Goal: Task Accomplishment & Management: Use online tool/utility

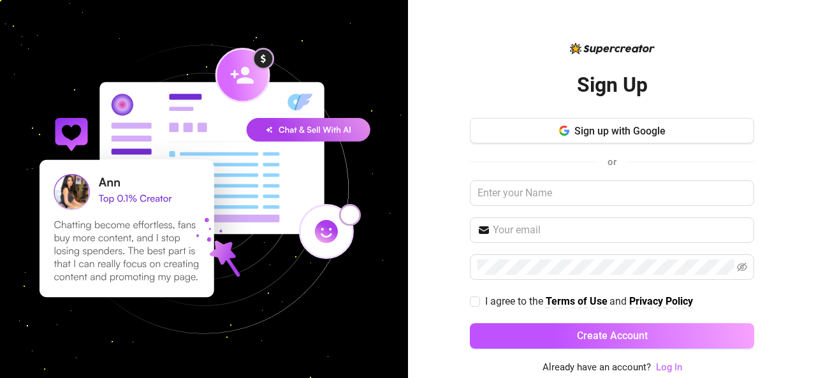
click at [806, 368] on div at bounding box center [806, 368] width 0 height 0
click at [582, 184] on input "text" at bounding box center [612, 192] width 284 height 25
click at [668, 366] on link "Log In" at bounding box center [669, 366] width 26 height 11
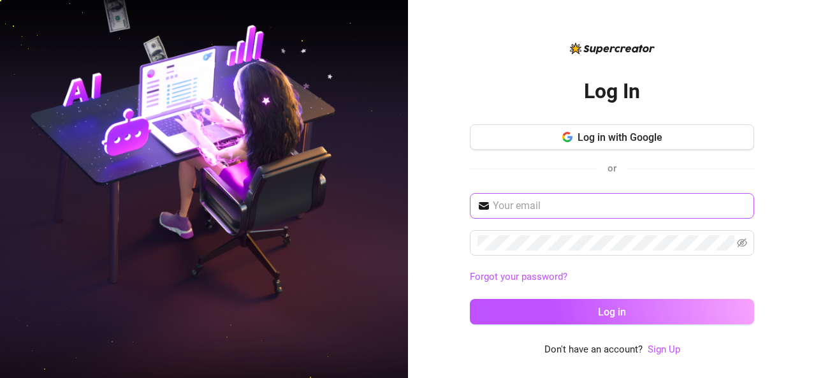
click at [551, 215] on span at bounding box center [612, 205] width 284 height 25
click at [551, 205] on input "text" at bounding box center [620, 205] width 254 height 15
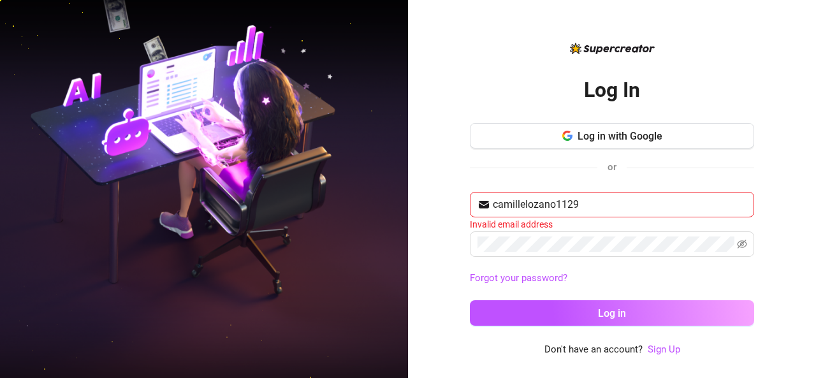
click at [506, 101] on div "Log In Log in with Google or camillelozano1129 Invalid email address Forgot you…" at bounding box center [612, 198] width 284 height 277
drag, startPoint x: 590, startPoint y: 216, endPoint x: 593, endPoint y: 206, distance: 10.7
click at [593, 206] on span "camillelozano1129" at bounding box center [612, 204] width 284 height 25
click at [593, 206] on input "camillelozano1129" at bounding box center [620, 204] width 254 height 15
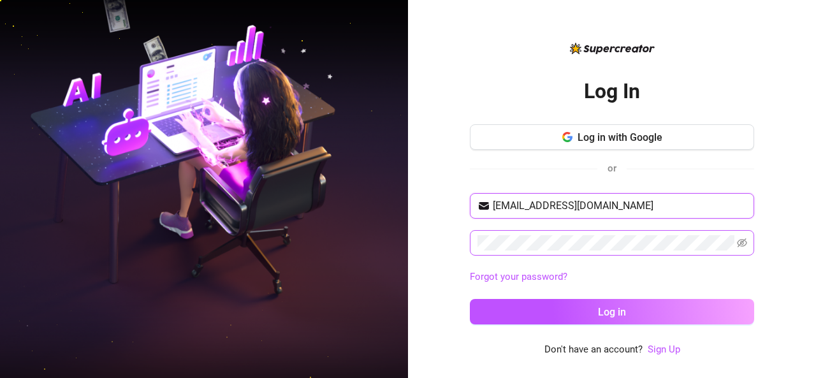
type input "camillelozano1129@gmail.com"
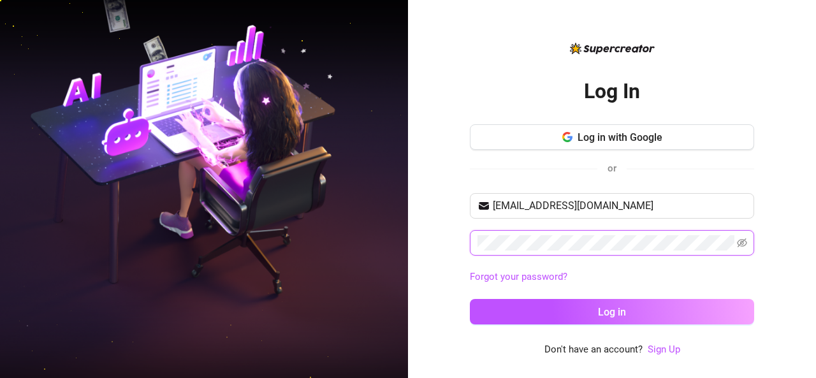
click at [470, 299] on button "Log in" at bounding box center [612, 311] width 284 height 25
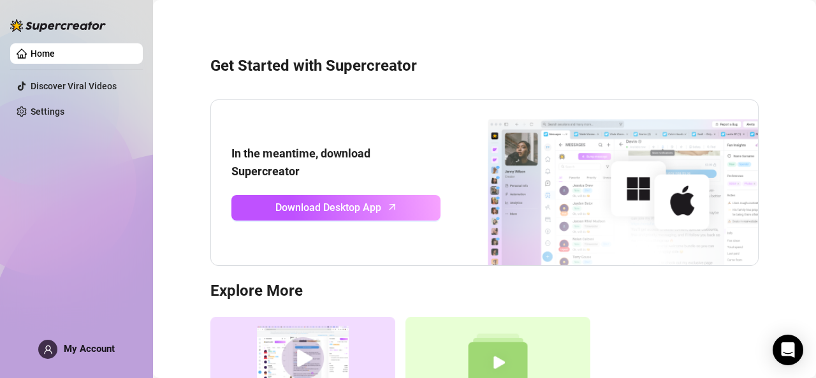
click at [55, 52] on link "Home" at bounding box center [43, 53] width 24 height 10
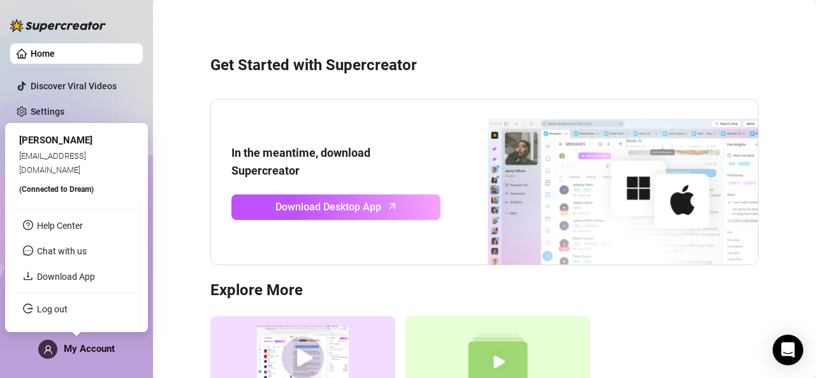
click at [77, 342] on div "My Account" at bounding box center [76, 349] width 76 height 19
click at [74, 345] on span "My Account" at bounding box center [89, 348] width 51 height 11
click at [47, 191] on span "(Connected to Dream )" at bounding box center [56, 189] width 75 height 9
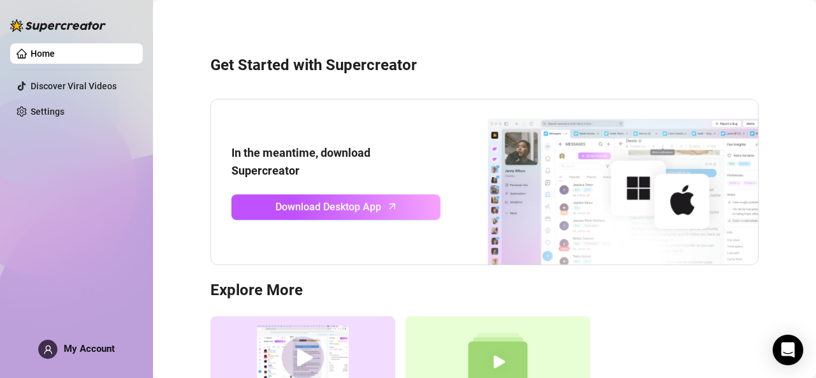
drag, startPoint x: 38, startPoint y: 42, endPoint x: 40, endPoint y: 51, distance: 9.0
click at [40, 51] on ul "Home Discover Viral Videos Settings" at bounding box center [76, 82] width 133 height 89
click at [40, 51] on link "Home" at bounding box center [43, 53] width 24 height 10
click at [42, 112] on link "Settings" at bounding box center [48, 111] width 34 height 10
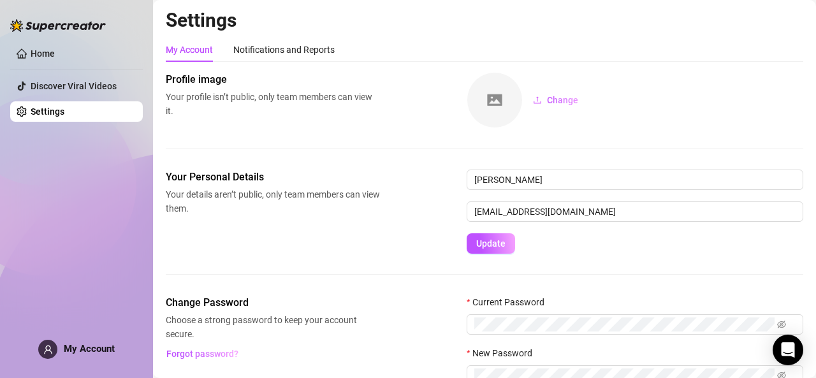
scroll to position [93, 0]
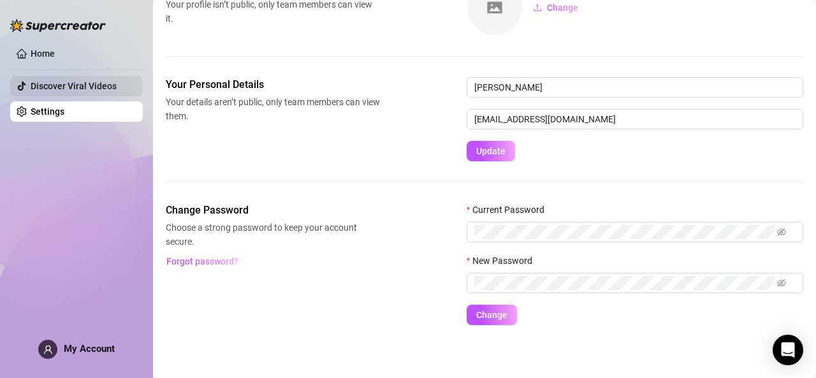
click at [74, 91] on link "Discover Viral Videos" at bounding box center [74, 86] width 86 height 10
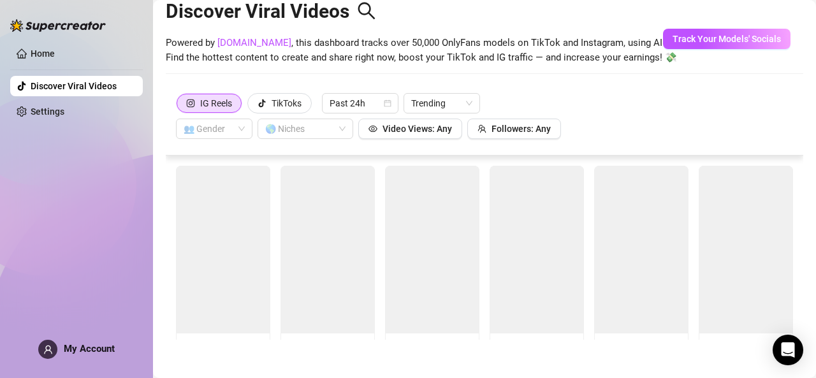
scroll to position [28, 0]
click at [51, 55] on link "Home" at bounding box center [43, 53] width 24 height 10
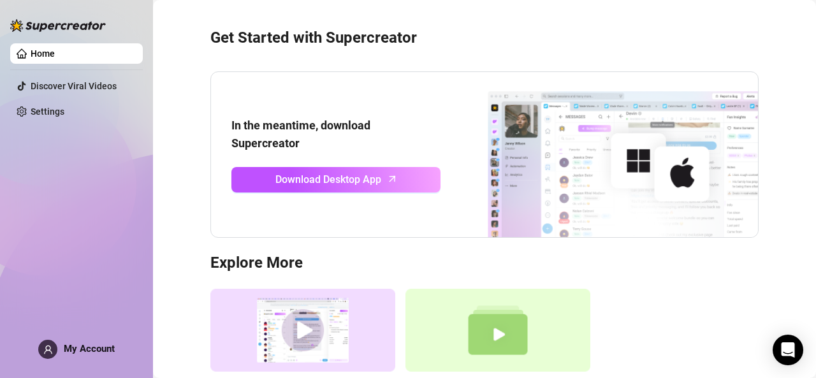
scroll to position [93, 0]
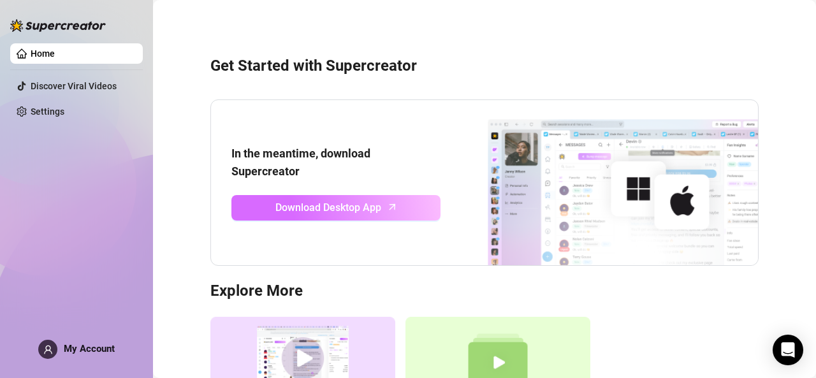
click at [329, 210] on span "Download Desktop App" at bounding box center [328, 207] width 106 height 16
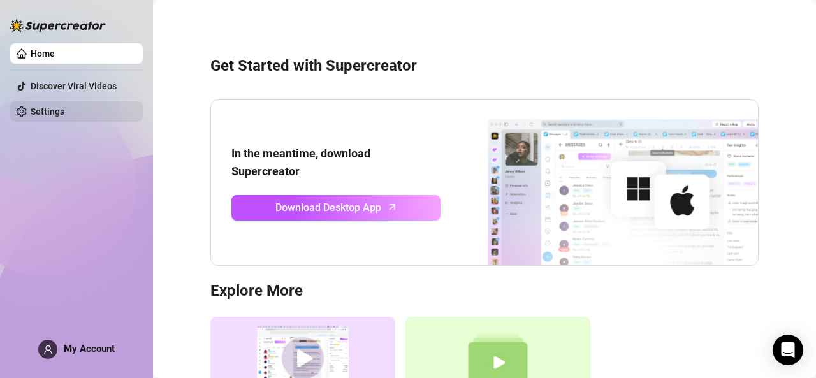
click at [51, 110] on link "Settings" at bounding box center [48, 111] width 34 height 10
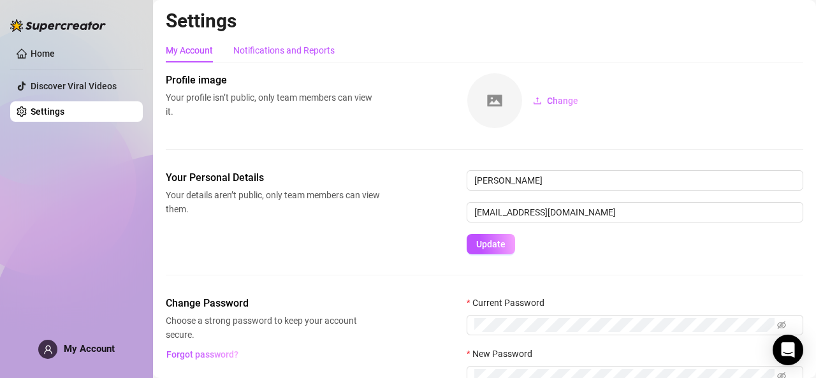
click at [252, 54] on div "Notifications and Reports" at bounding box center [283, 50] width 101 height 14
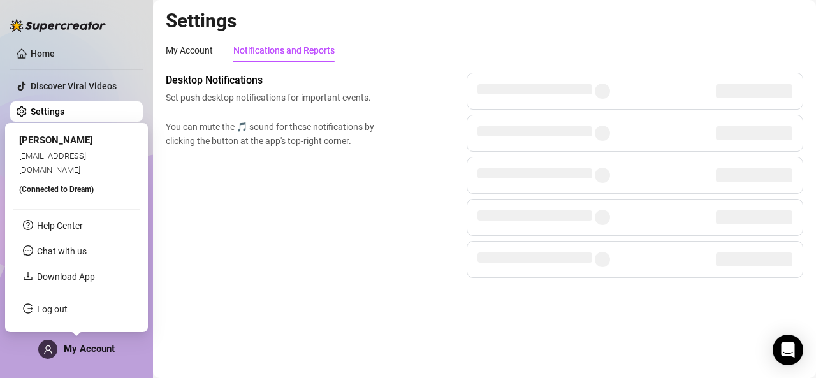
click at [108, 342] on div "My Account" at bounding box center [76, 349] width 76 height 19
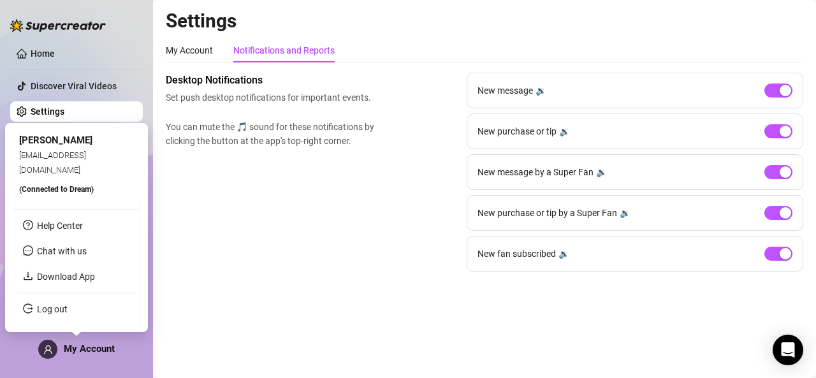
click at [104, 355] on div "My Account" at bounding box center [76, 349] width 76 height 19
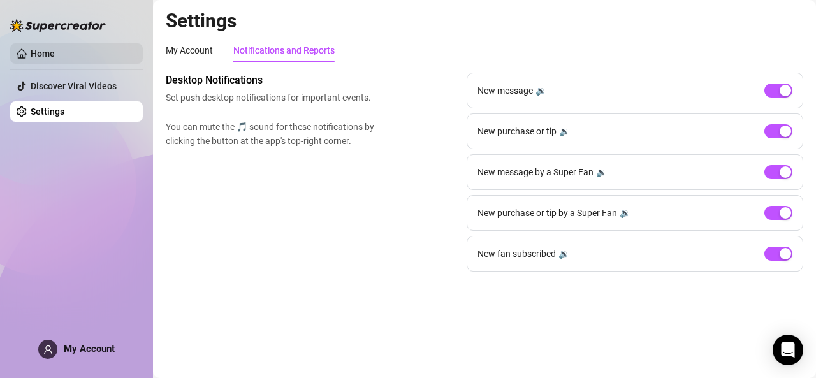
click at [55, 51] on link "Home" at bounding box center [43, 53] width 24 height 10
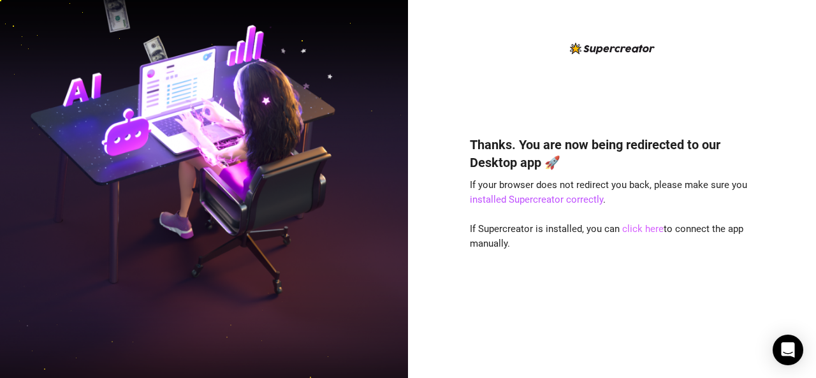
click at [649, 233] on link "click here" at bounding box center [642, 228] width 41 height 11
click at [639, 224] on link "click here" at bounding box center [642, 228] width 41 height 11
click at [525, 201] on link "installed Supercreator correctly" at bounding box center [536, 199] width 133 height 11
click at [644, 229] on link "click here" at bounding box center [642, 228] width 41 height 11
click at [639, 233] on link "click here" at bounding box center [642, 228] width 41 height 11
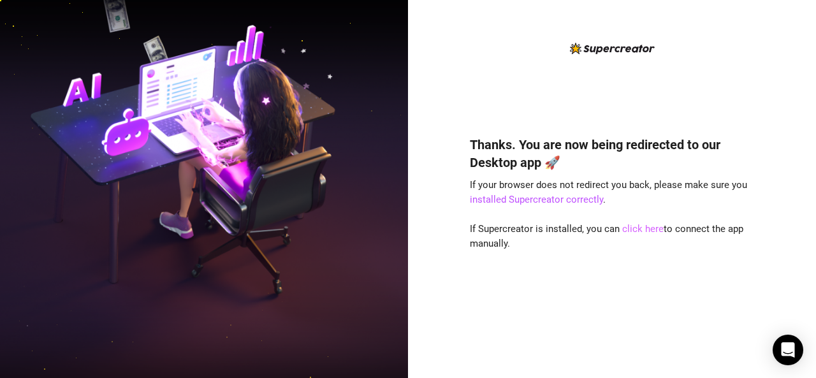
click at [639, 230] on link "click here" at bounding box center [642, 228] width 41 height 11
click at [632, 230] on link "click here" at bounding box center [642, 228] width 41 height 11
